Goal: Find specific page/section: Find specific page/section

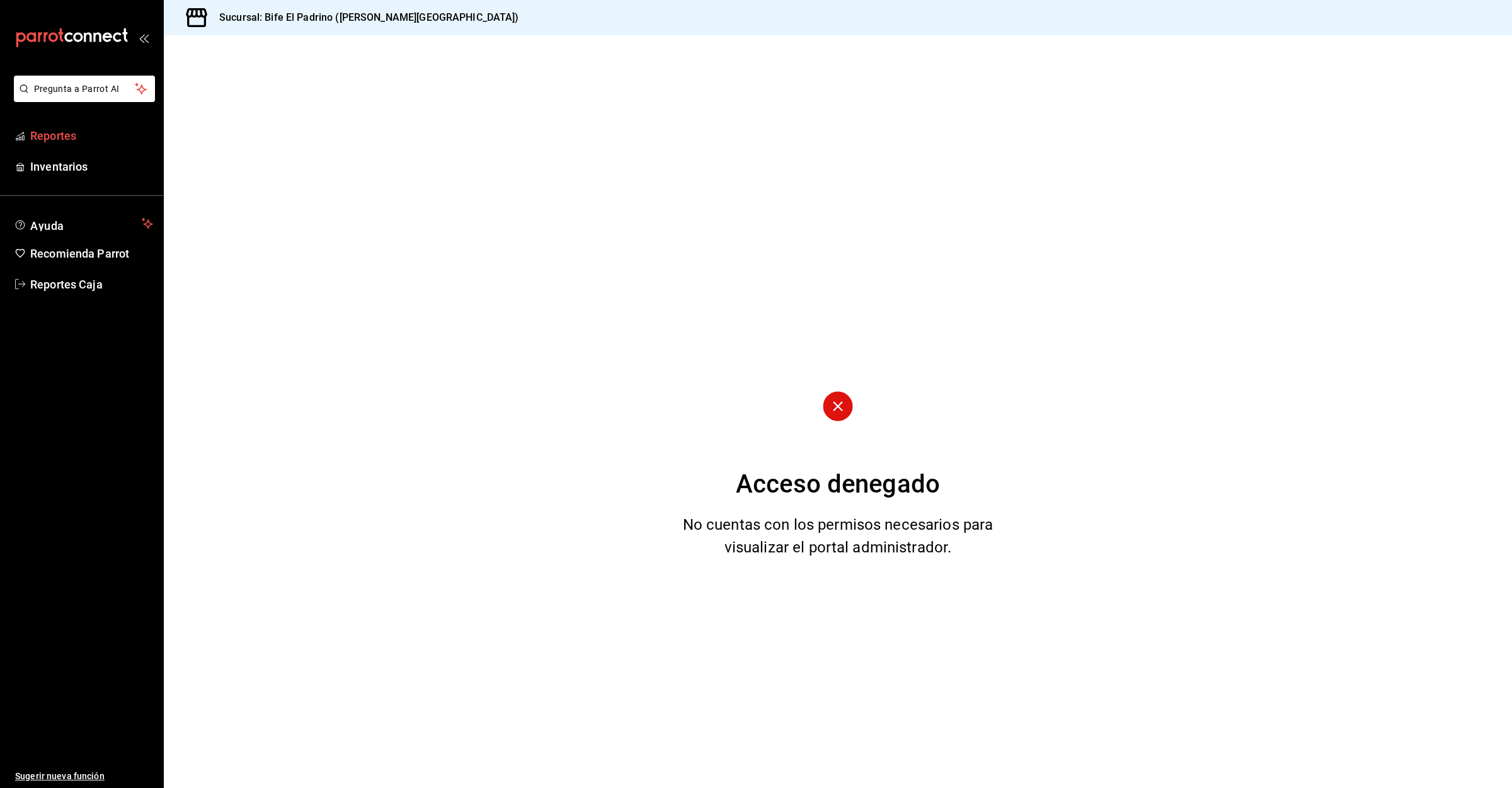
click at [46, 140] on span "Reportes" at bounding box center [91, 135] width 123 height 17
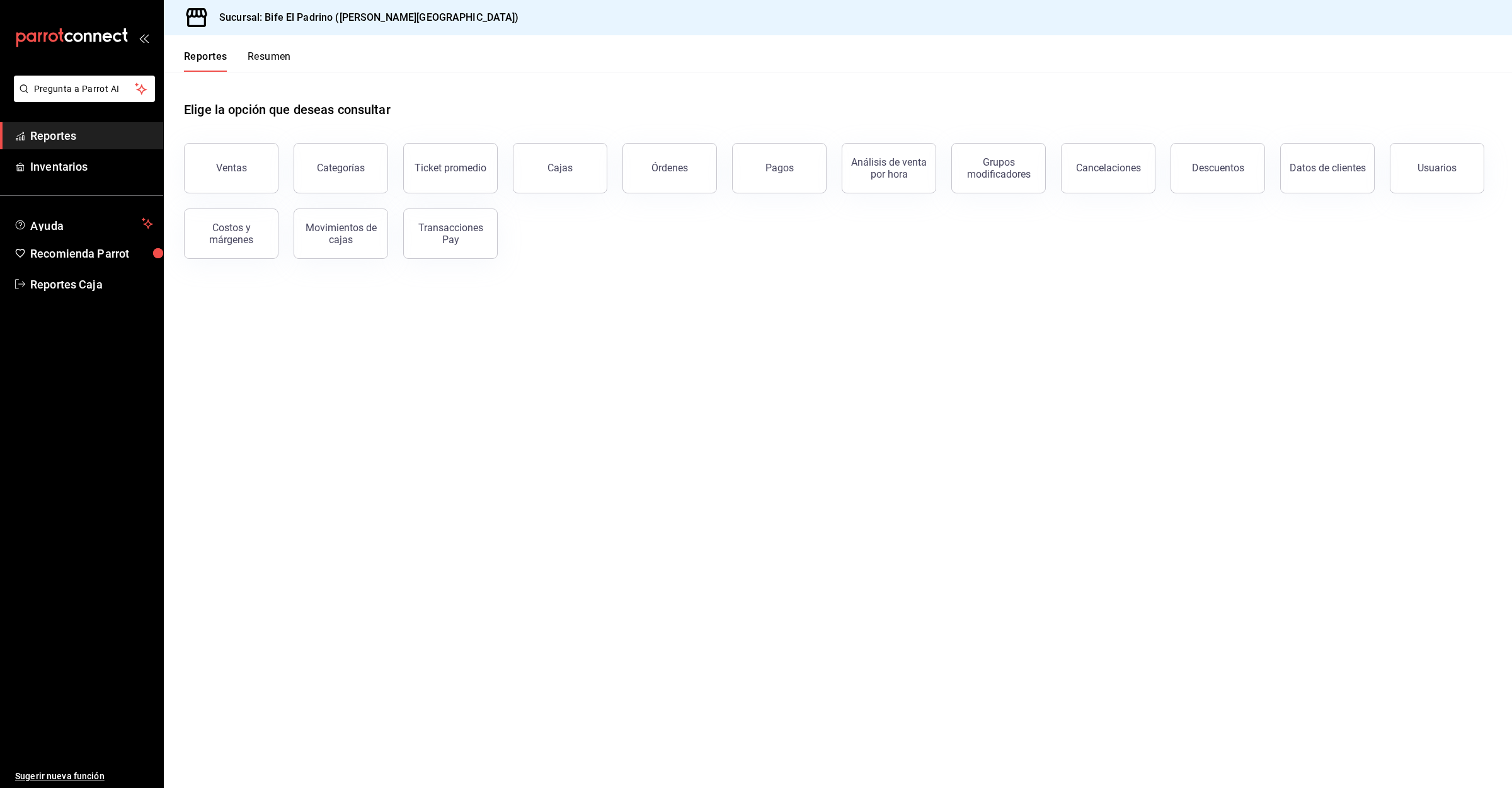
click at [261, 178] on button "Ventas" at bounding box center [231, 168] width 95 height 51
